Goal: Task Accomplishment & Management: Complete application form

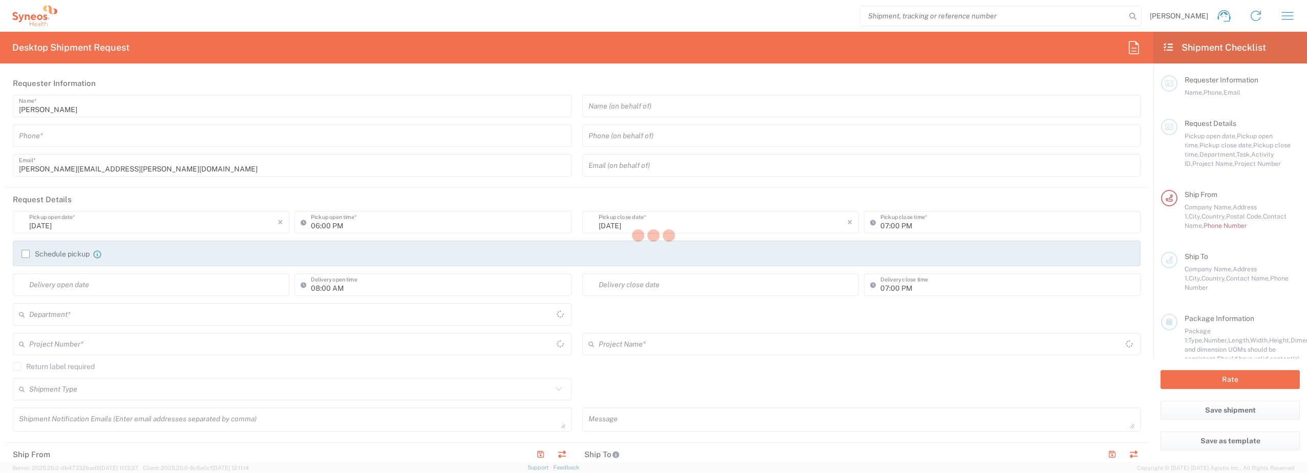
type input "3213"
type input "Philippines"
type input "Syneos Health Philippines Inc"
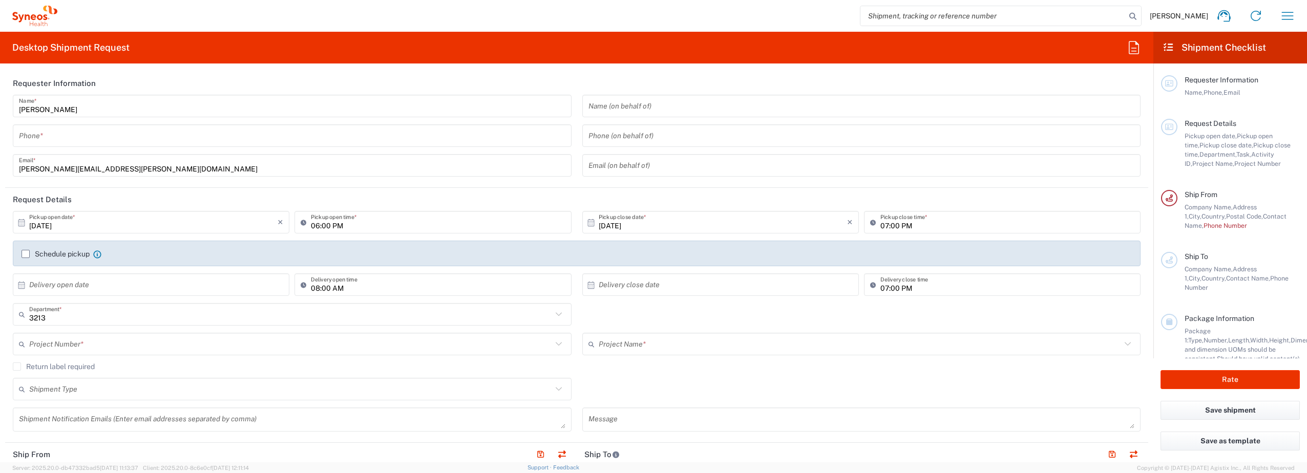
click at [558, 311] on icon at bounding box center [558, 314] width 13 height 13
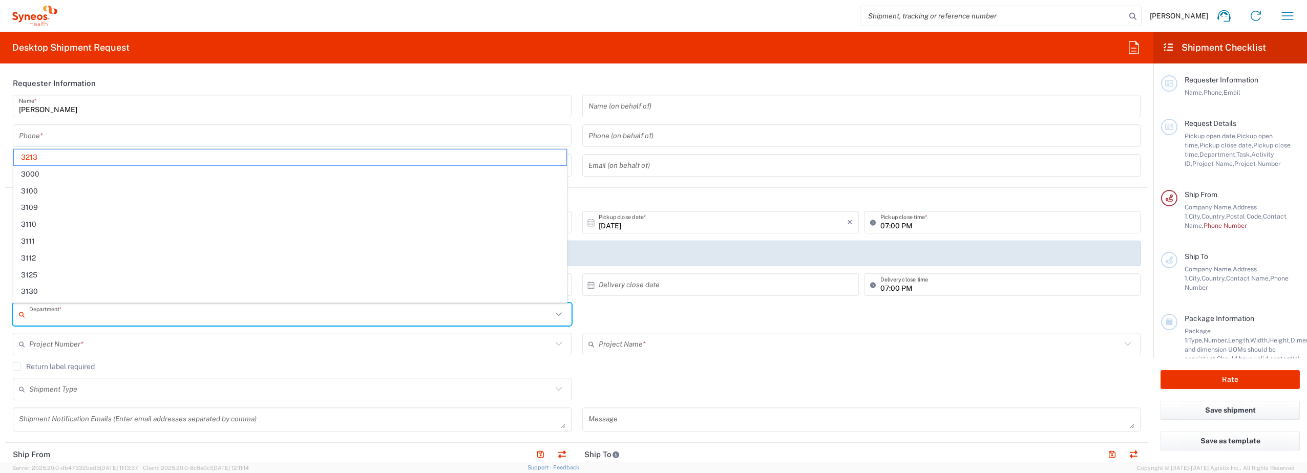
click at [687, 313] on div "Department * 3213 3000 3100 3109 3110 3111 3112 3125 3130 3135 3136 3150 3155 3…" at bounding box center [577, 318] width 1139 height 30
type input "3213"
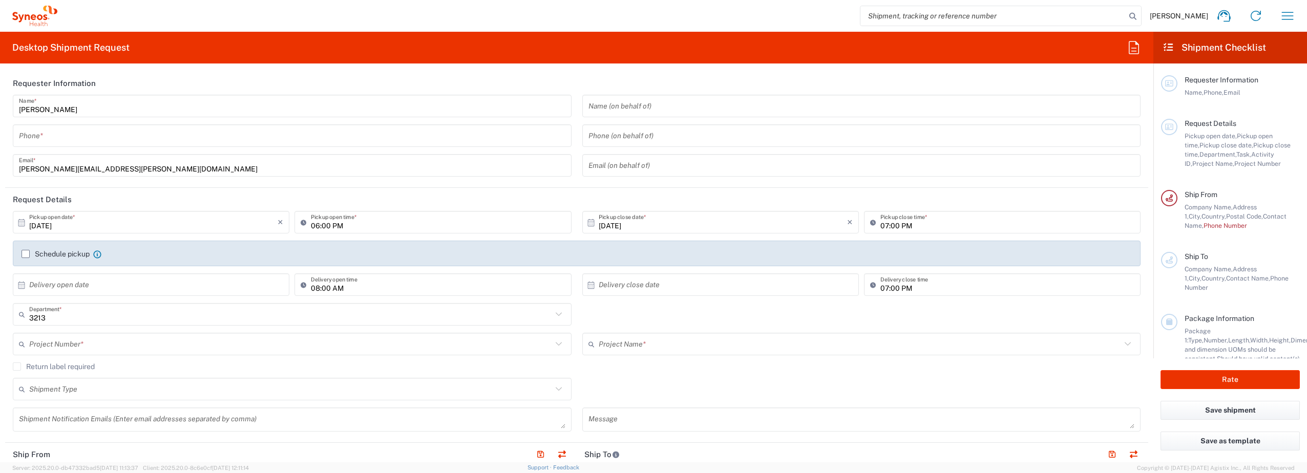
click at [91, 341] on input "text" at bounding box center [290, 345] width 523 height 18
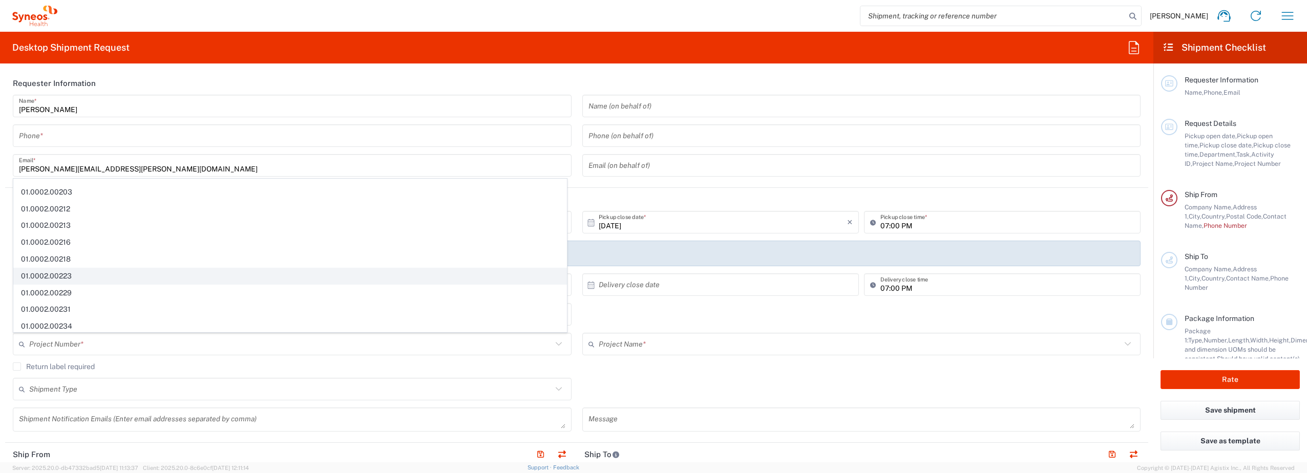
scroll to position [359, 0]
click at [0, 285] on html "Leonardo Soriano Home Shipment estimator Shipment tracking Desktop shipment req…" at bounding box center [653, 236] width 1307 height 473
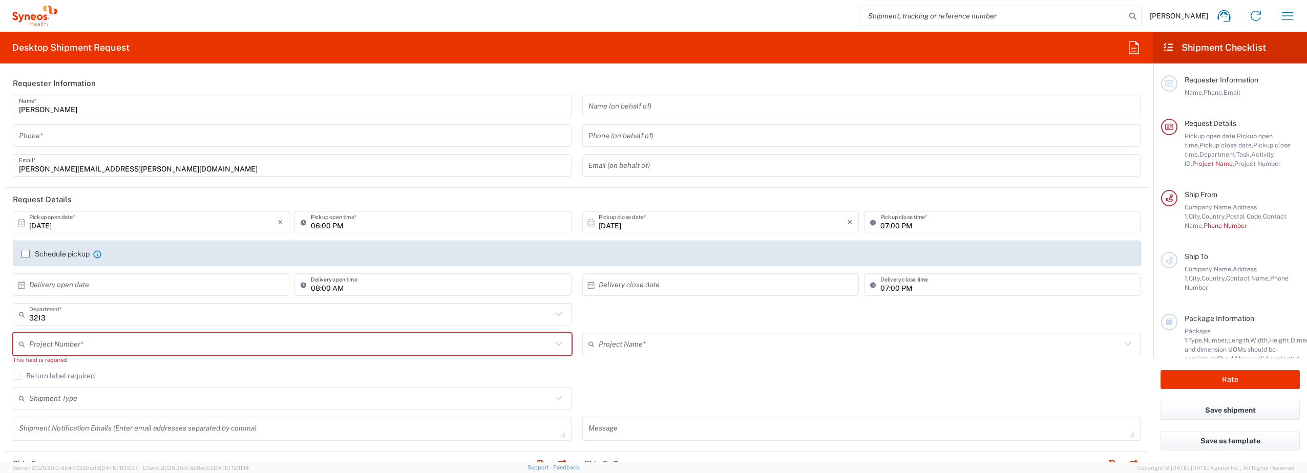
click at [616, 393] on div "Shipment Type Batch Regular" at bounding box center [577, 402] width 1139 height 30
click at [180, 345] on input "text" at bounding box center [290, 345] width 523 height 18
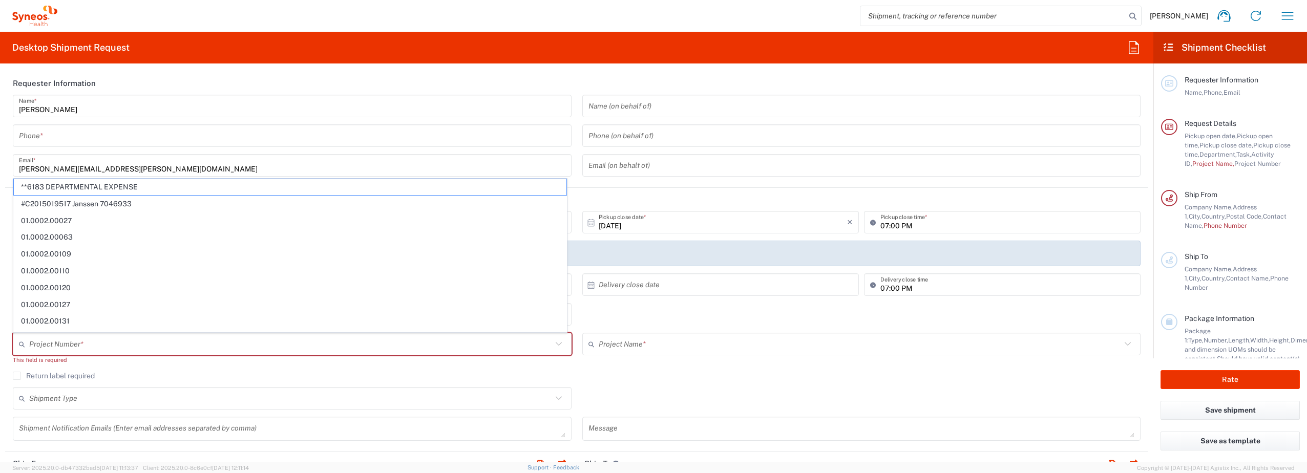
click at [108, 344] on input "text" at bounding box center [290, 345] width 523 height 18
paste input "7034070"
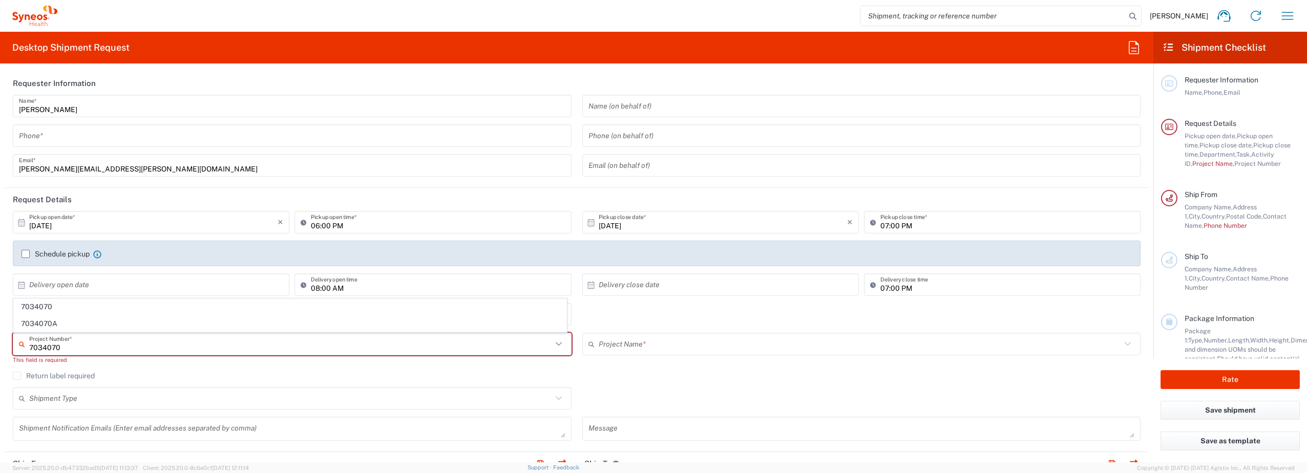
type input "7034070"
click at [724, 393] on div "Shipment Type Batch Regular" at bounding box center [577, 402] width 1139 height 30
click at [117, 345] on input "text" at bounding box center [290, 345] width 523 height 18
paste input "7065768"
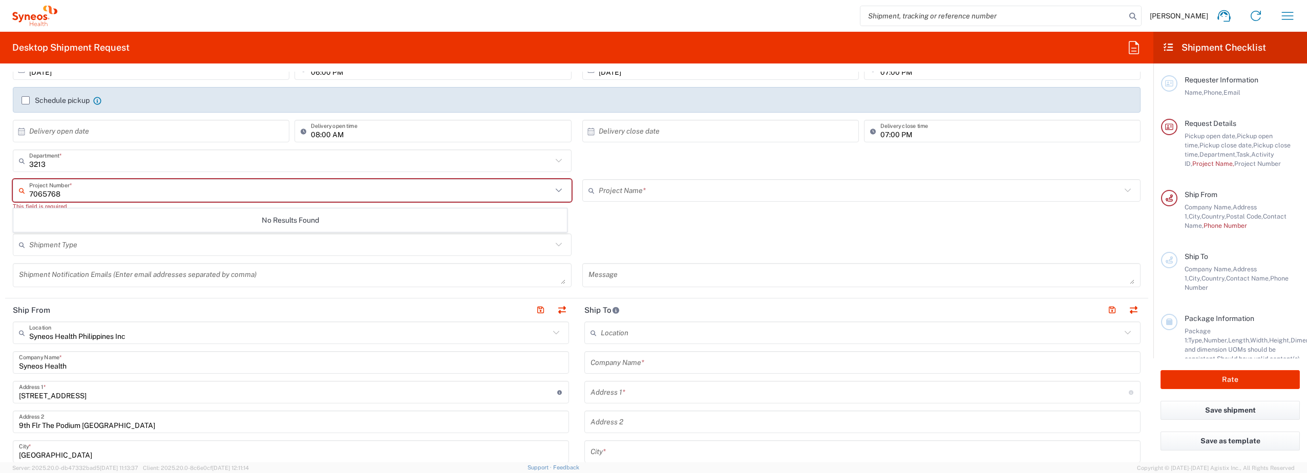
scroll to position [102, 0]
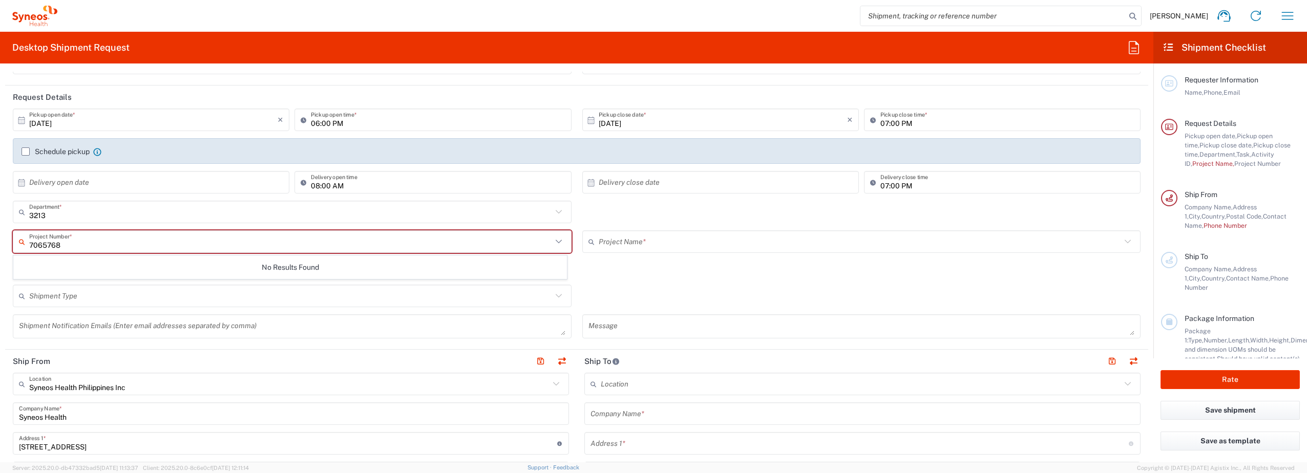
click at [30, 244] on input "7065768" at bounding box center [290, 242] width 523 height 18
click at [85, 239] on input "&7065768" at bounding box center [290, 242] width 523 height 18
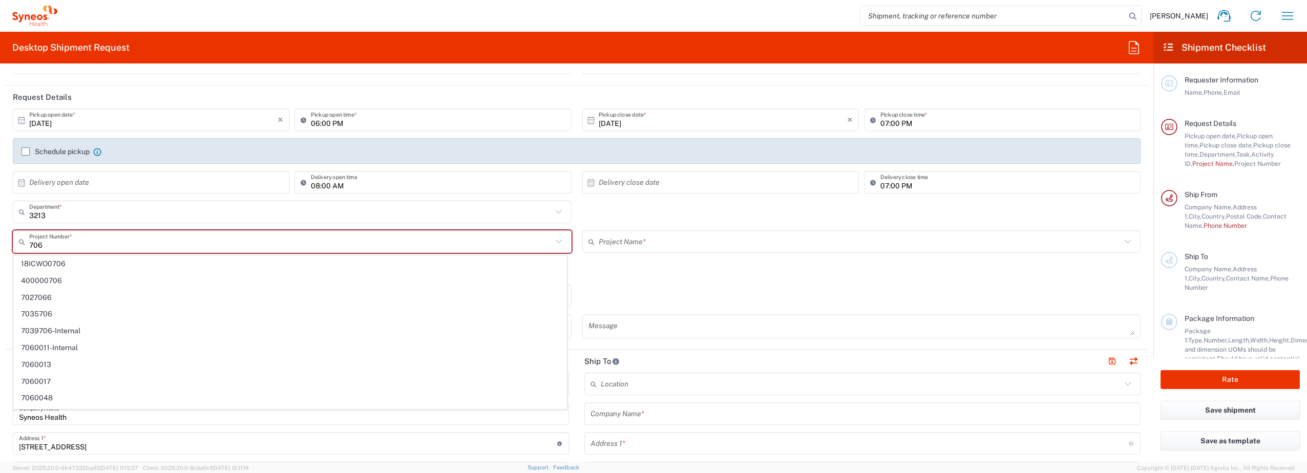
click at [83, 241] on input "706" at bounding box center [290, 242] width 523 height 18
click at [83, 241] on input "70657" at bounding box center [290, 242] width 523 height 18
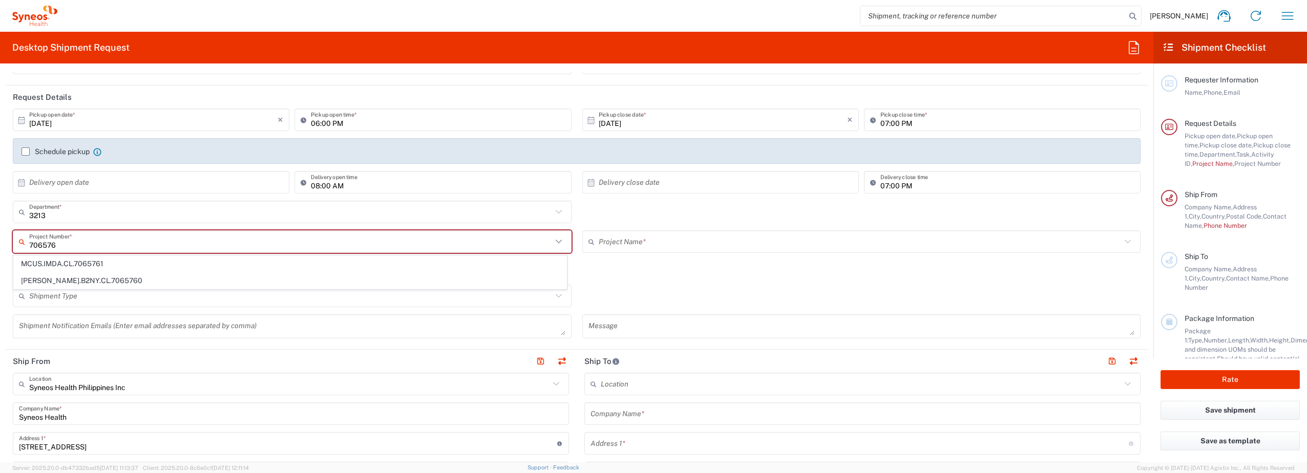
type input "706576"
click at [555, 208] on icon at bounding box center [558, 211] width 13 height 13
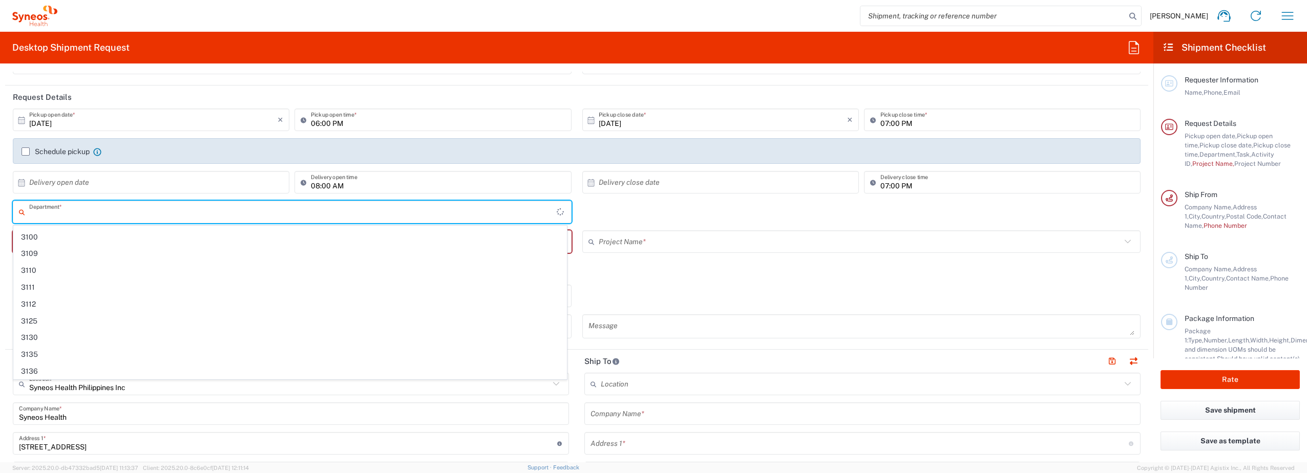
scroll to position [0, 0]
click at [659, 289] on div "Shipment Type Batch Regular" at bounding box center [577, 300] width 1139 height 30
type input "3213"
click at [135, 218] on input "text" at bounding box center [293, 212] width 528 height 18
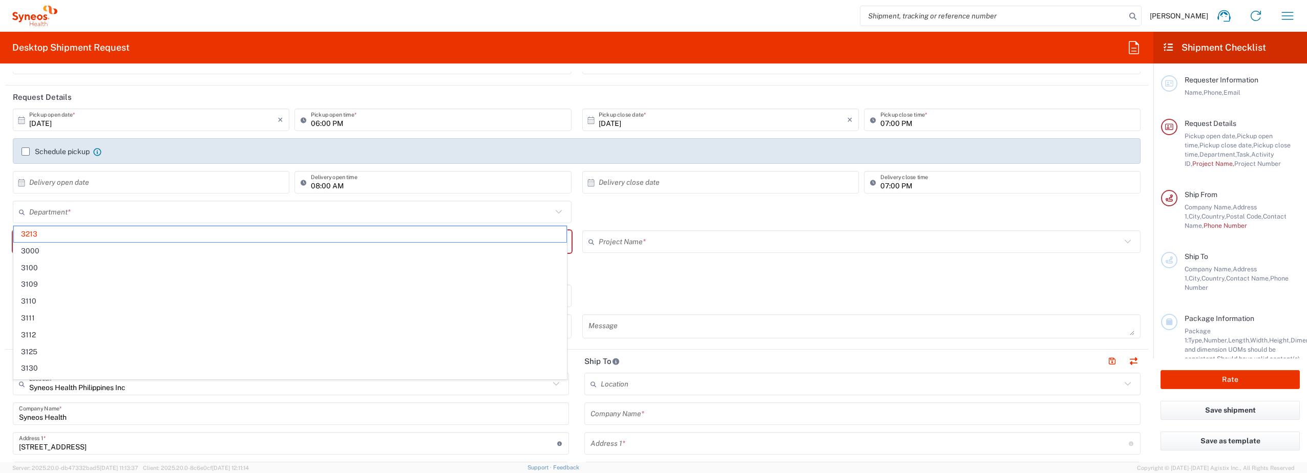
click at [0, 371] on html "Leonardo Soriano Home Shipment estimator Shipment tracking Desktop shipment req…" at bounding box center [653, 236] width 1307 height 473
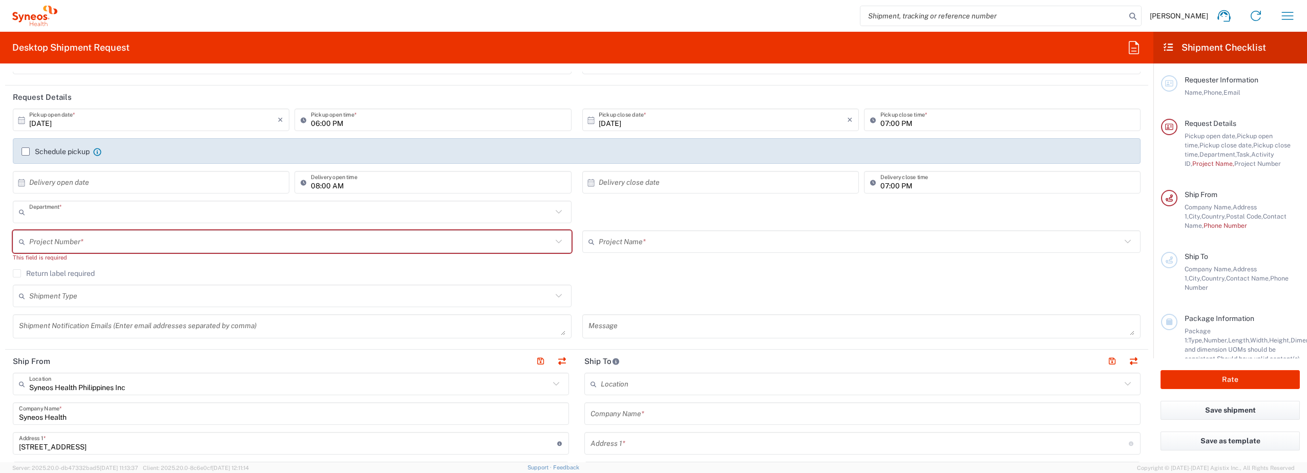
type input "3213"
click at [647, 273] on agx-checkbox-control "Return label required" at bounding box center [577, 273] width 1128 height 8
click at [153, 248] on input "text" at bounding box center [293, 242] width 528 height 18
paste input "UTRE-24-01"
click at [149, 247] on input "UTRE-24-01" at bounding box center [293, 242] width 528 height 18
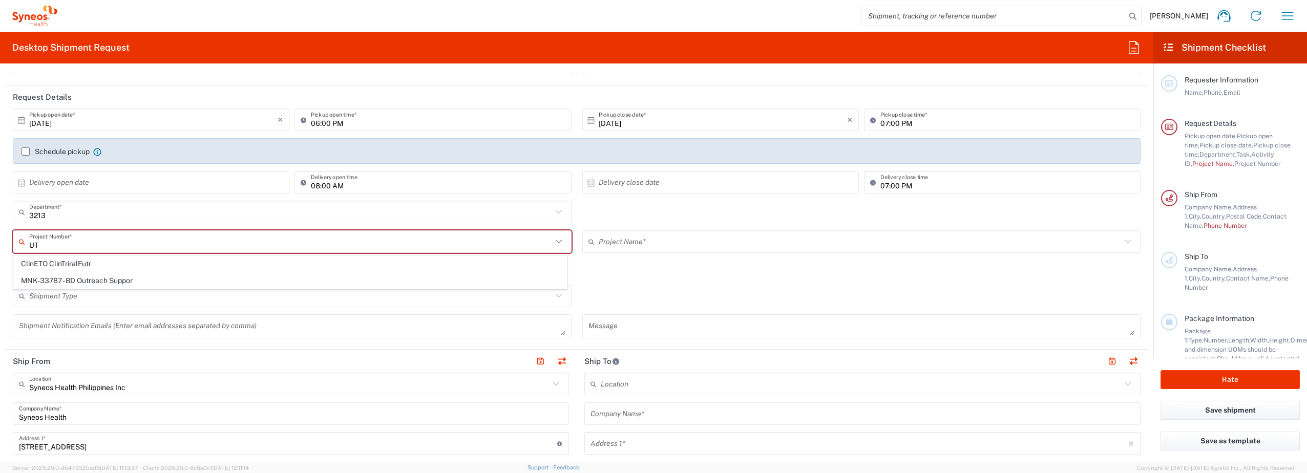
type input "U"
click at [149, 246] on input "text" at bounding box center [290, 242] width 523 height 18
click at [718, 306] on div "Shipment Type Batch Regular" at bounding box center [577, 300] width 1139 height 30
click at [682, 247] on input "text" at bounding box center [860, 242] width 523 height 18
click at [661, 239] on input "text" at bounding box center [860, 242] width 523 height 18
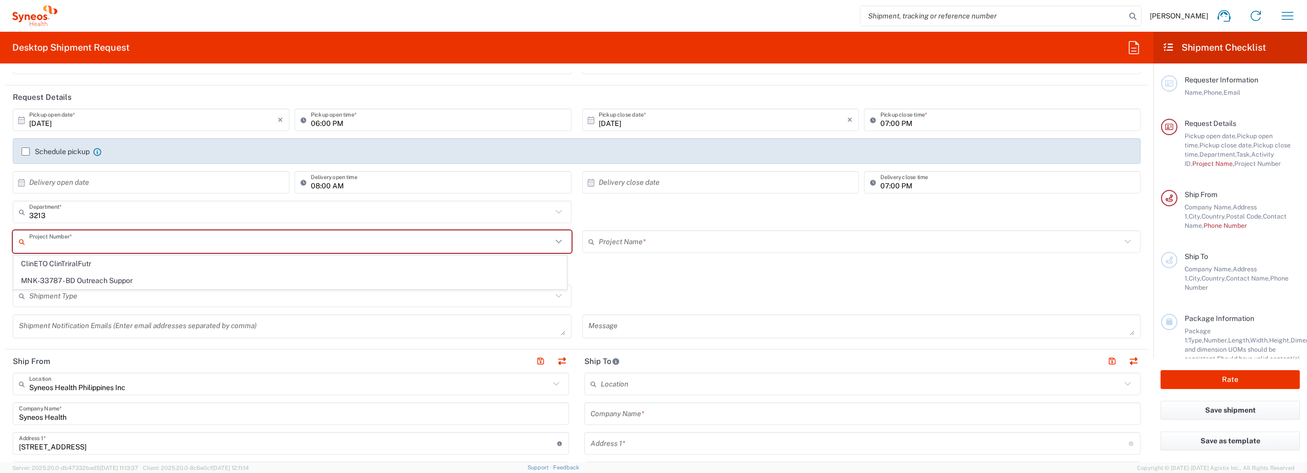
click at [661, 239] on input "text" at bounding box center [860, 242] width 523 height 18
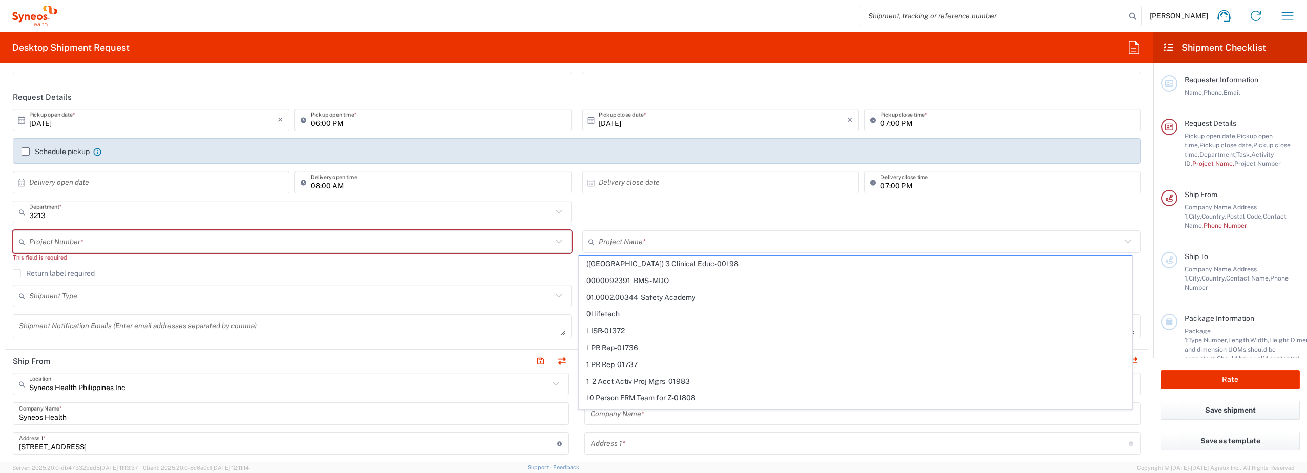
drag, startPoint x: 1104, startPoint y: 210, endPoint x: 691, endPoint y: 284, distance: 420.1
click at [1103, 210] on div "3213 Department * 3213 3000 3100 3109 3110 3111 3112 3125 3130 3135 3136 3150 3…" at bounding box center [577, 216] width 1139 height 30
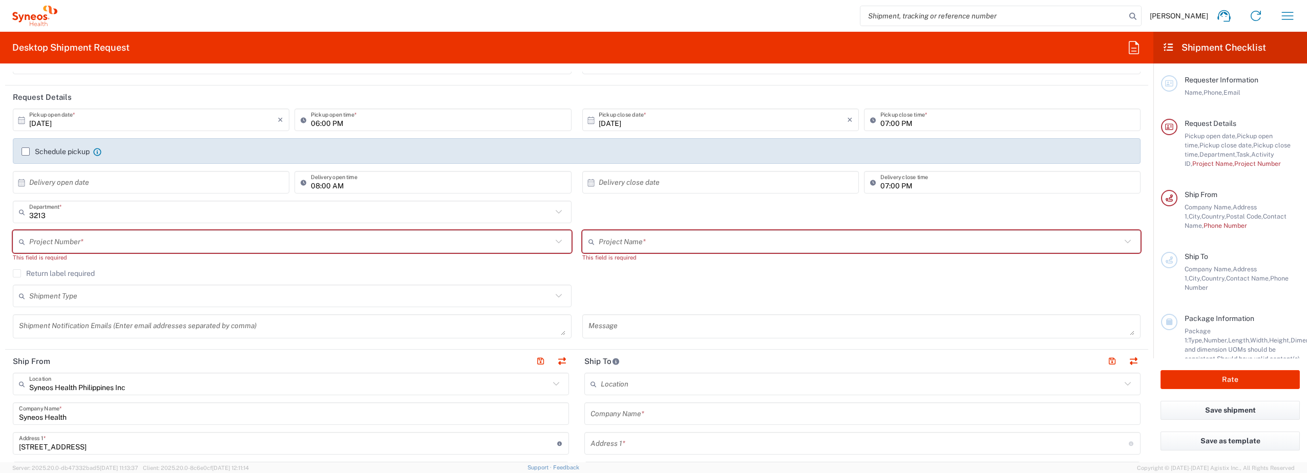
click at [664, 242] on input "text" at bounding box center [860, 242] width 523 height 18
paste input "Sun Pharmaceutical"
type input "Sun Pharmaceutical"
click at [646, 260] on span "Sun Pharmaceutical" at bounding box center [855, 264] width 553 height 16
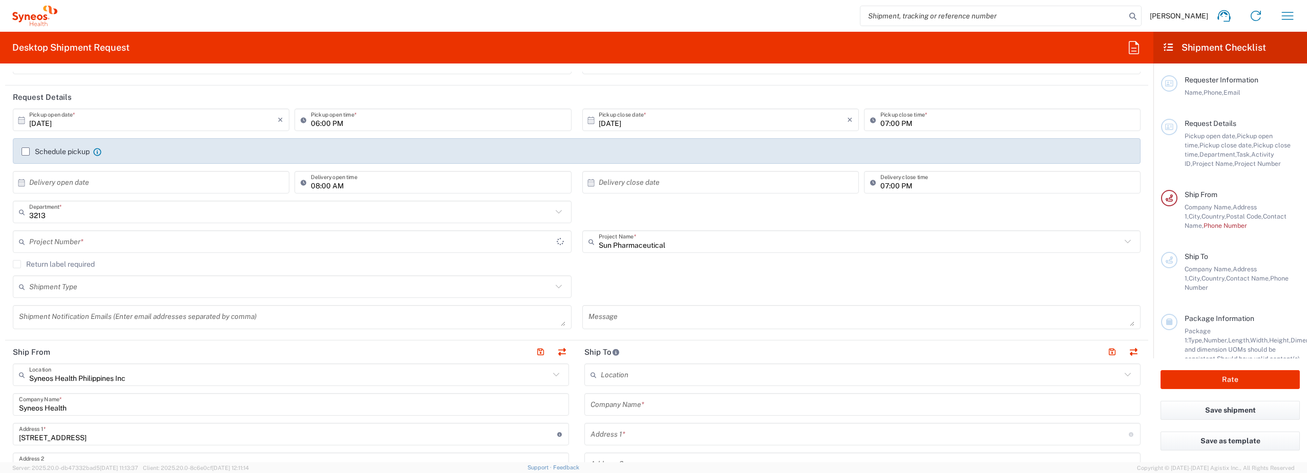
click at [626, 284] on div "Shipment Type Batch Regular" at bounding box center [577, 291] width 1139 height 30
type input "7054904"
click at [689, 240] on input "text" at bounding box center [860, 242] width 523 height 18
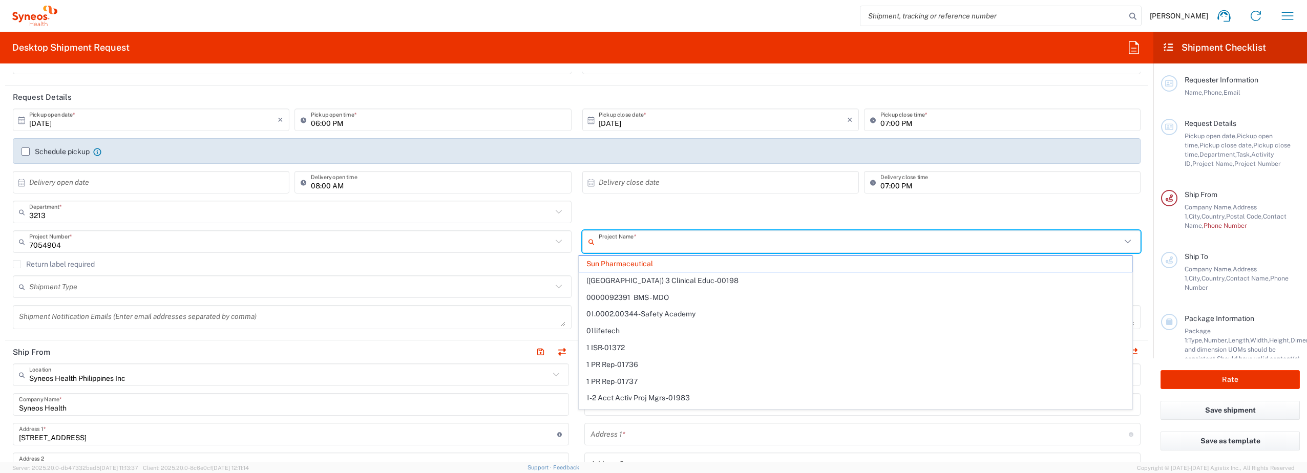
paste input "Sun Pharmaceutical Industries"
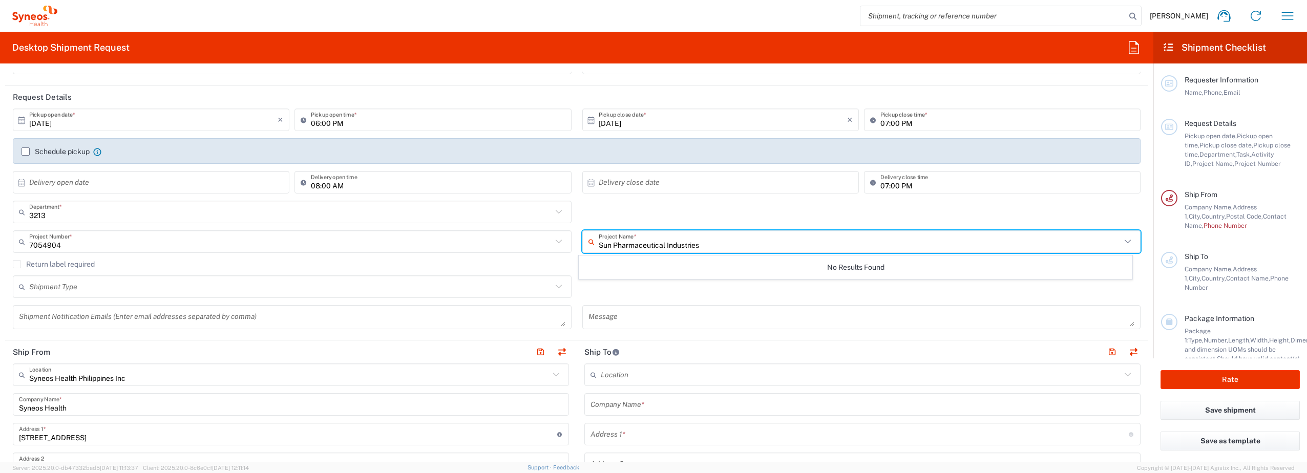
type input "Sun Pharmaceutical Industries"
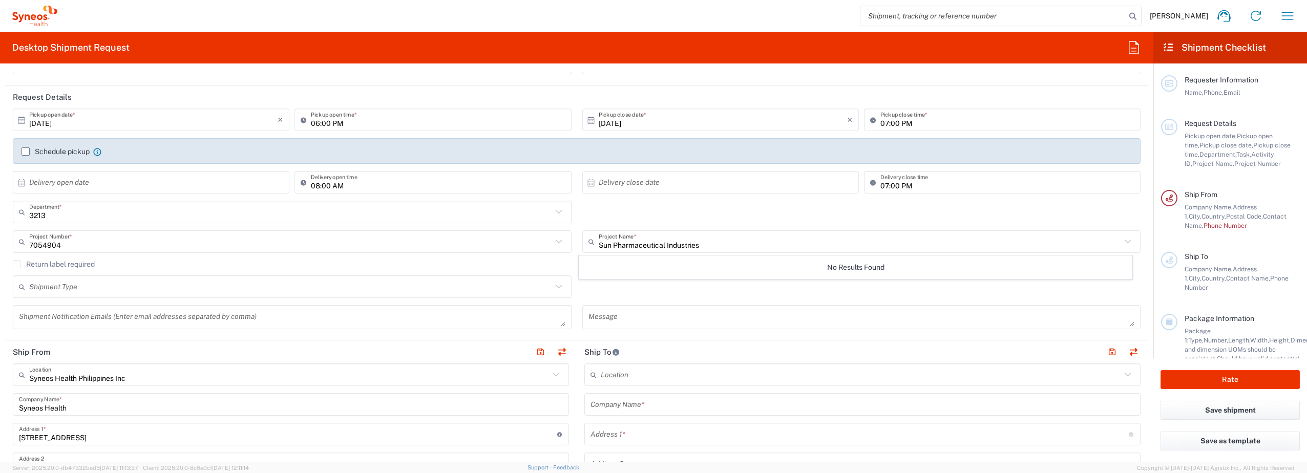
drag, startPoint x: 1103, startPoint y: 297, endPoint x: 755, endPoint y: 249, distance: 351.6
click at [1103, 297] on div "Shipment Type Batch Regular" at bounding box center [577, 291] width 1139 height 30
drag, startPoint x: 749, startPoint y: 245, endPoint x: 739, endPoint y: 246, distance: 10.3
click at [749, 245] on input "text" at bounding box center [860, 242] width 523 height 18
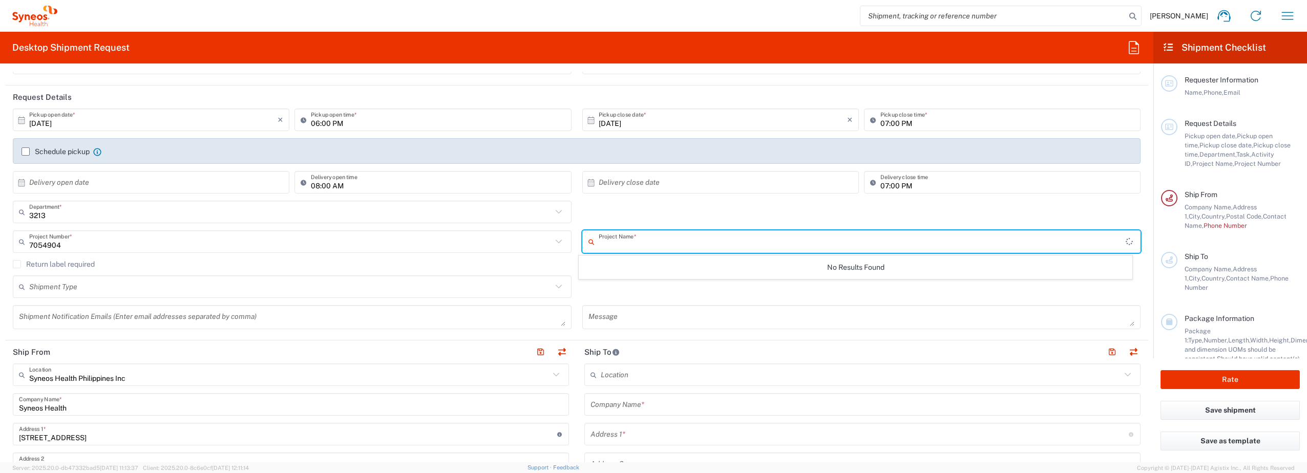
paste input "Sun Pharmaceutical"
type input "Sun Pharmaceutical"
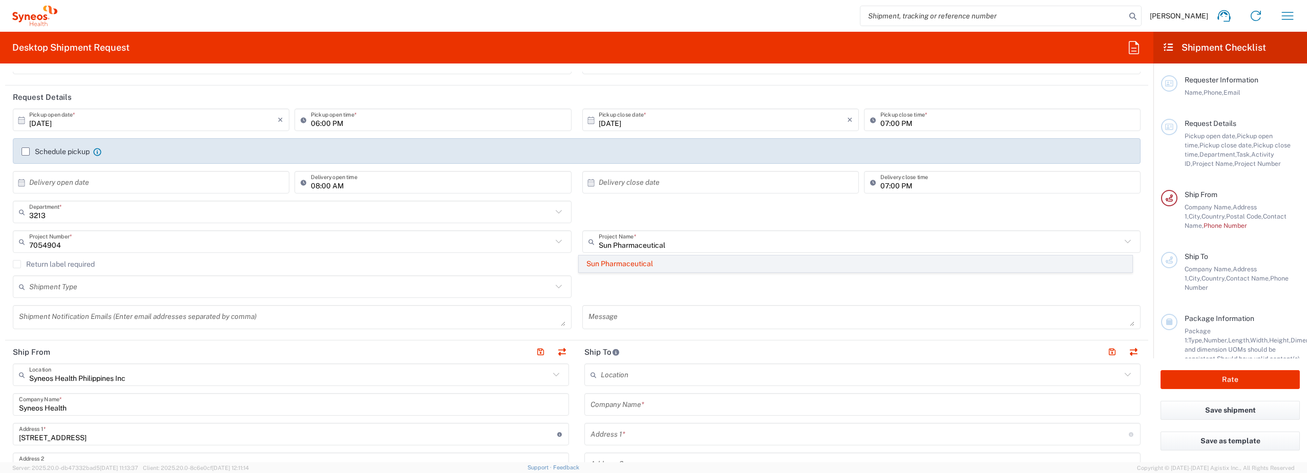
click at [642, 267] on span "Sun Pharmaceutical" at bounding box center [855, 264] width 553 height 16
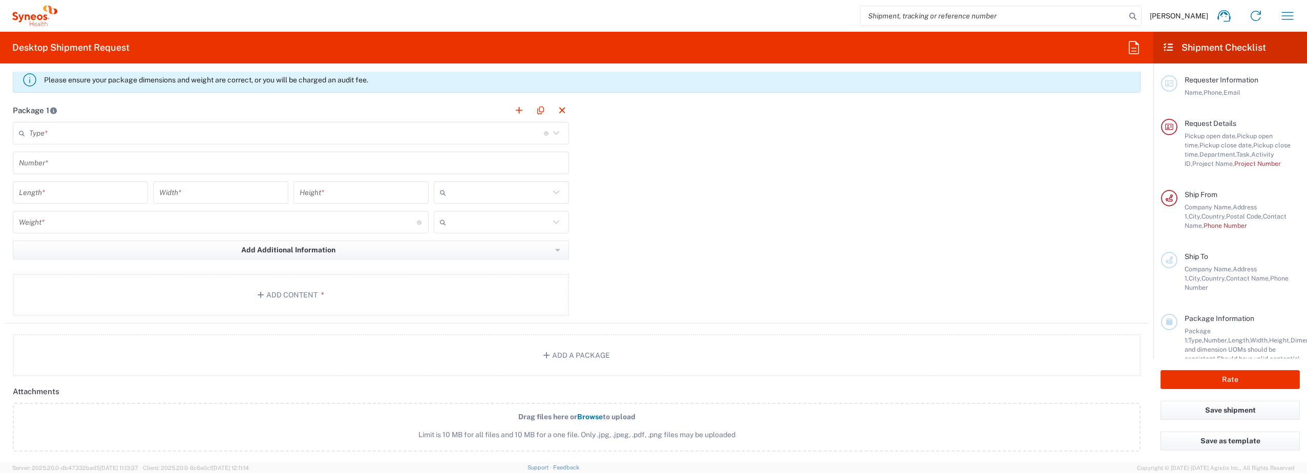
scroll to position [922, 0]
